Goal: Task Accomplishment & Management: Use online tool/utility

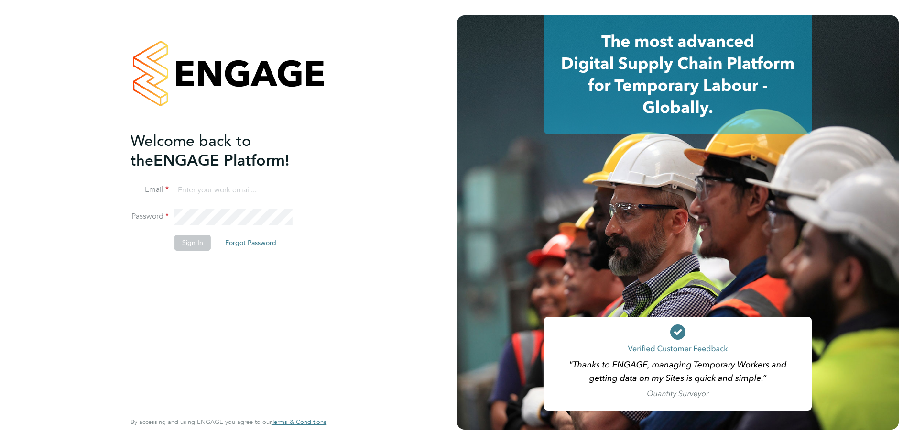
type input "[PERSON_NAME][EMAIL_ADDRESS][DOMAIN_NAME]"
click at [197, 238] on button "Sign In" at bounding box center [193, 242] width 36 height 15
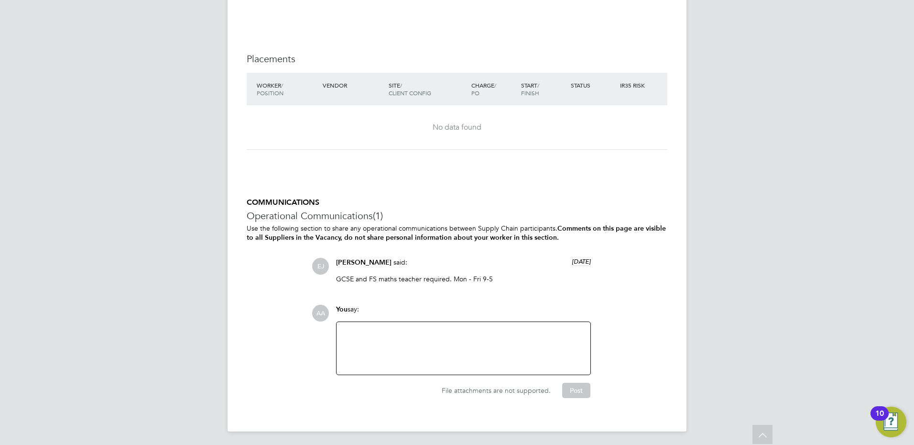
scroll to position [1962, 0]
click at [364, 328] on div at bounding box center [463, 347] width 242 height 41
click at [372, 332] on div "T-T conforms . A2R in for perm role." at bounding box center [463, 347] width 242 height 41
click at [581, 386] on button "Post" at bounding box center [576, 389] width 28 height 15
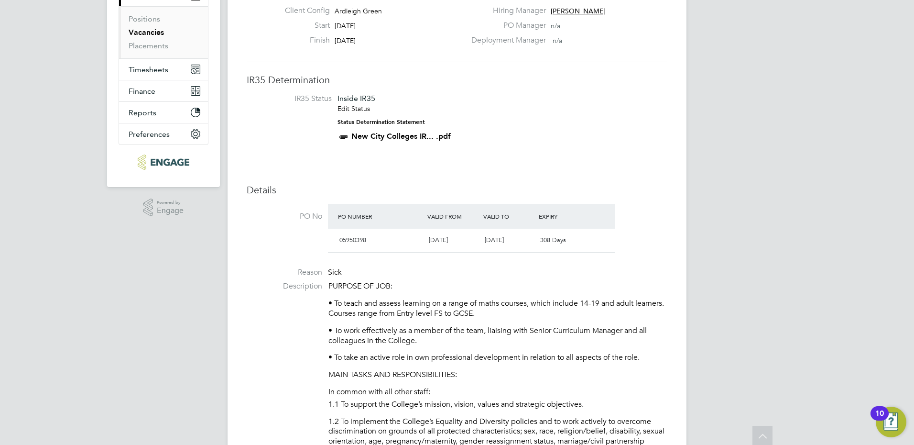
scroll to position [0, 0]
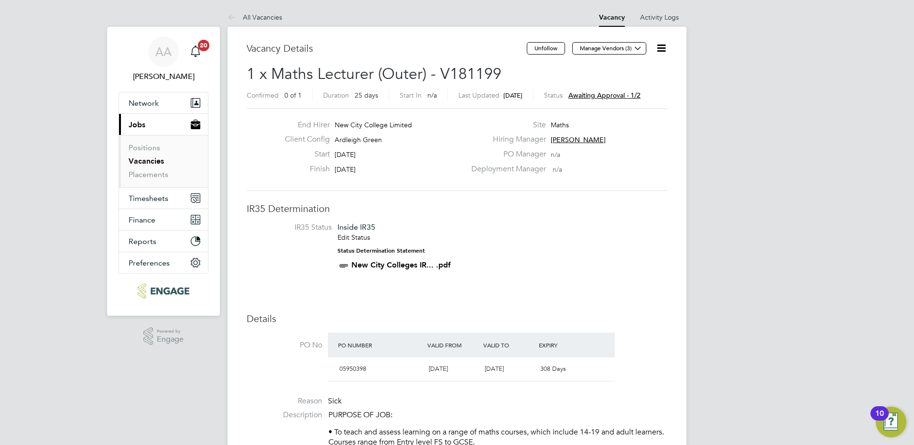
click at [605, 90] on div "Status Awaiting approval - 1/2" at bounding box center [592, 95] width 97 height 12
click at [603, 95] on span "Awaiting approval - 1/2" at bounding box center [605, 95] width 72 height 9
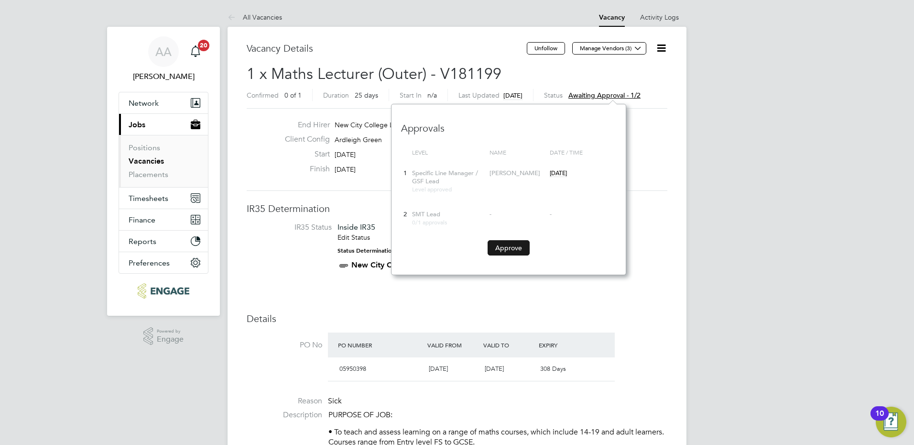
click at [508, 246] on button "Approve" at bounding box center [509, 247] width 42 height 15
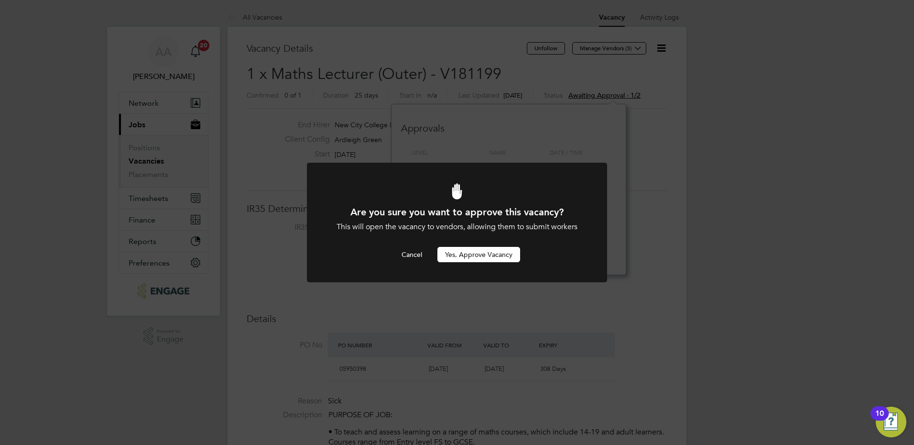
click at [502, 253] on button "Yes, Approve Vacancy" at bounding box center [479, 254] width 83 height 15
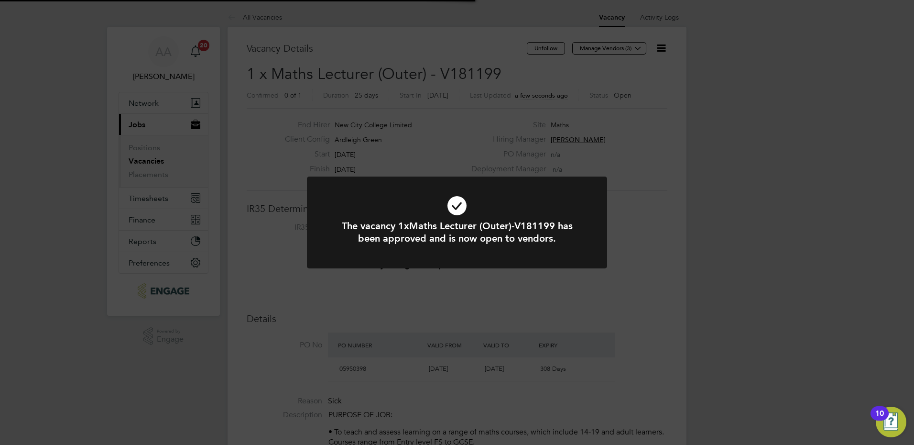
scroll to position [28, 67]
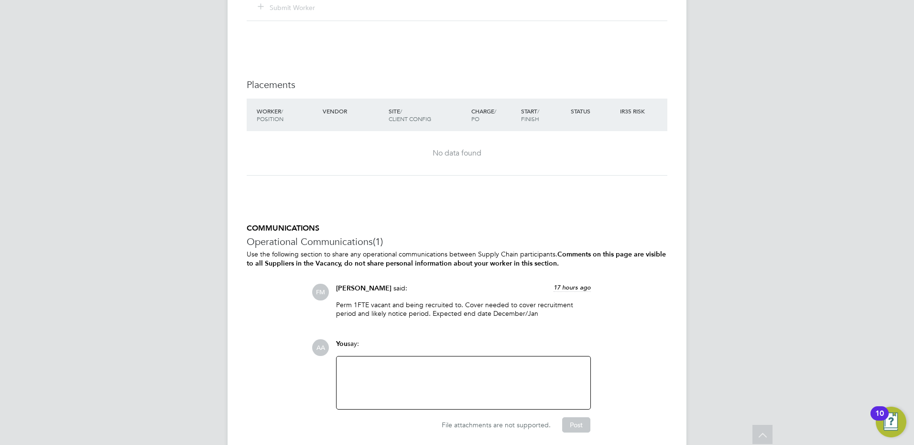
scroll to position [1560, 0]
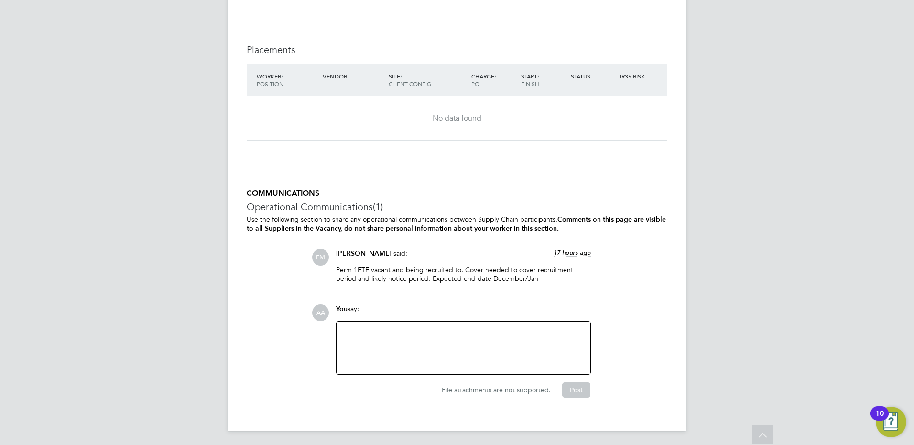
click at [468, 335] on div at bounding box center [463, 347] width 242 height 41
click at [569, 387] on button "Post" at bounding box center [576, 389] width 28 height 15
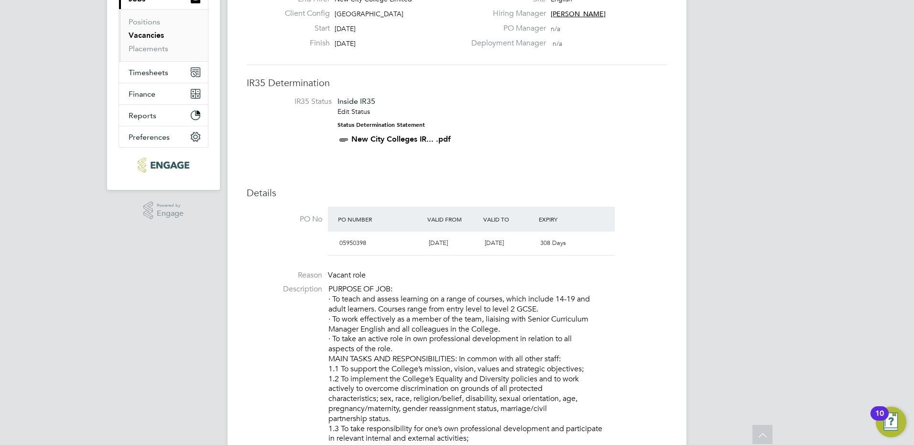
scroll to position [0, 0]
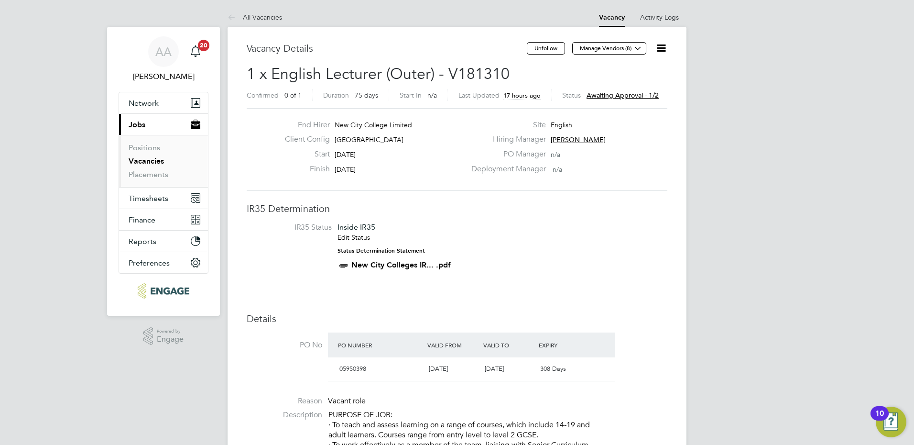
click at [602, 91] on span "Awaiting approval - 1/2" at bounding box center [623, 95] width 72 height 9
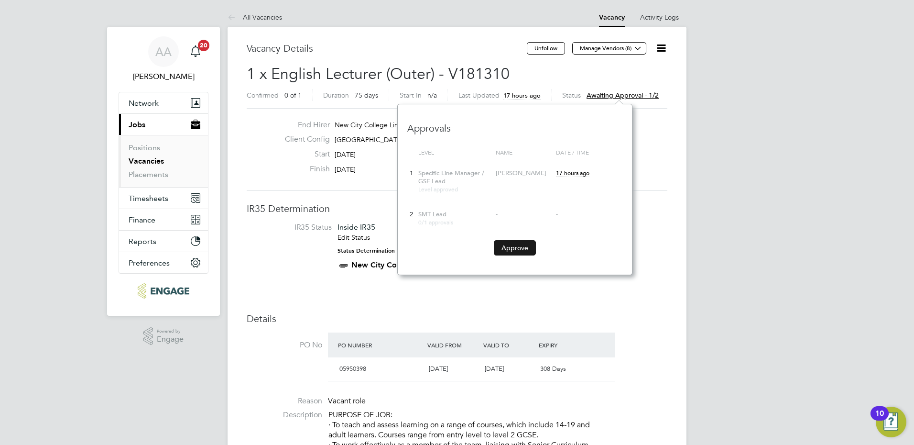
click at [513, 247] on button "Approve" at bounding box center [515, 247] width 42 height 15
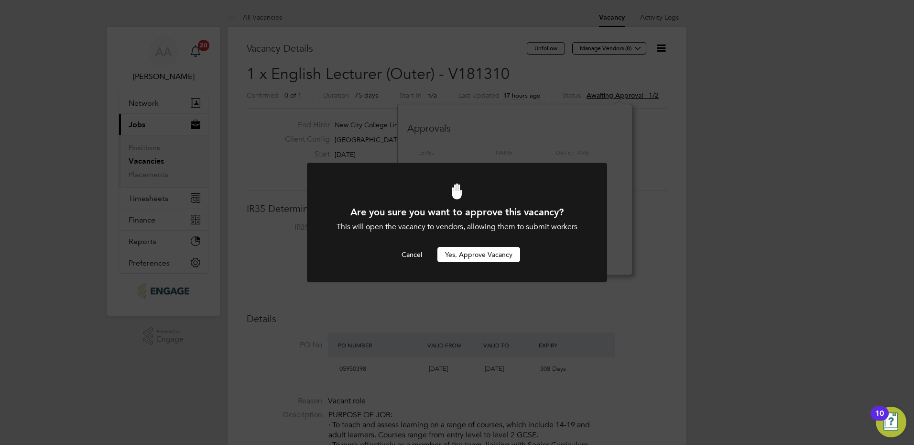
click at [480, 253] on button "Yes, Approve Vacancy" at bounding box center [479, 254] width 83 height 15
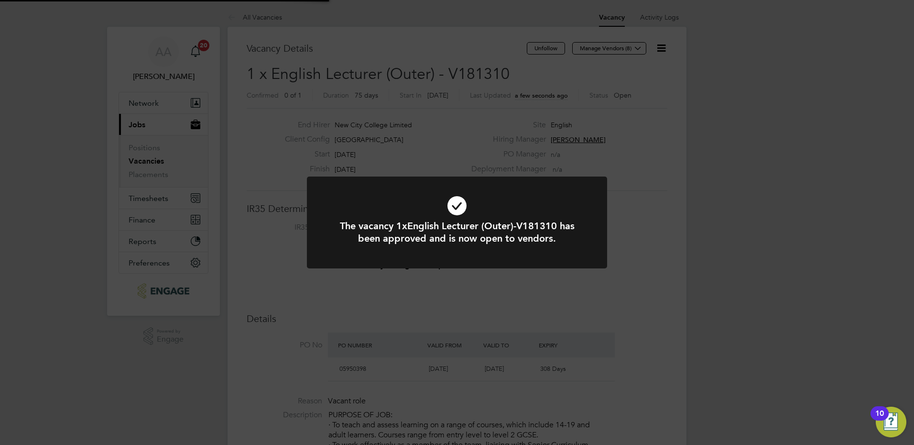
scroll to position [28, 67]
